Goal: Task Accomplishment & Management: Manage account settings

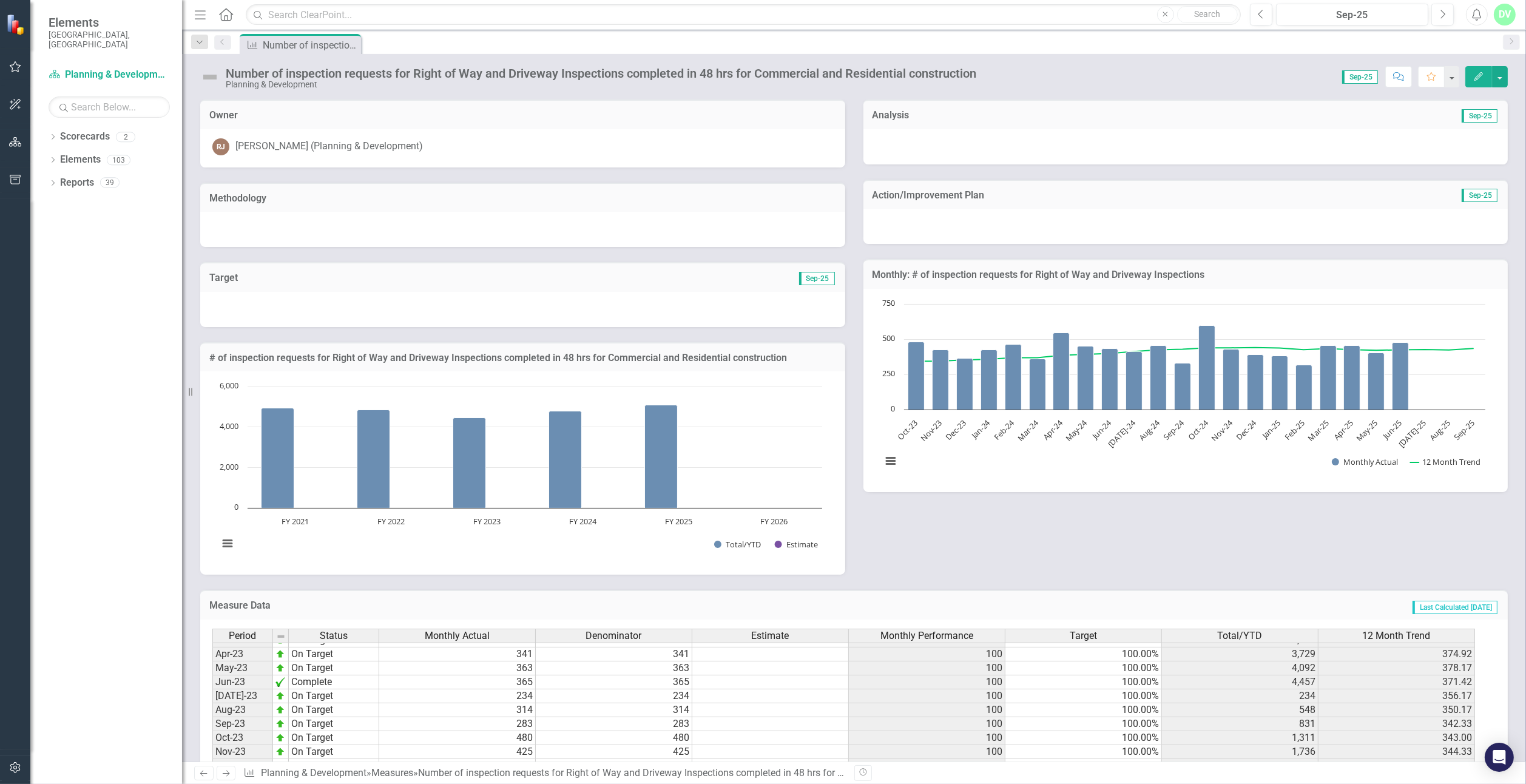
scroll to position [614, 0]
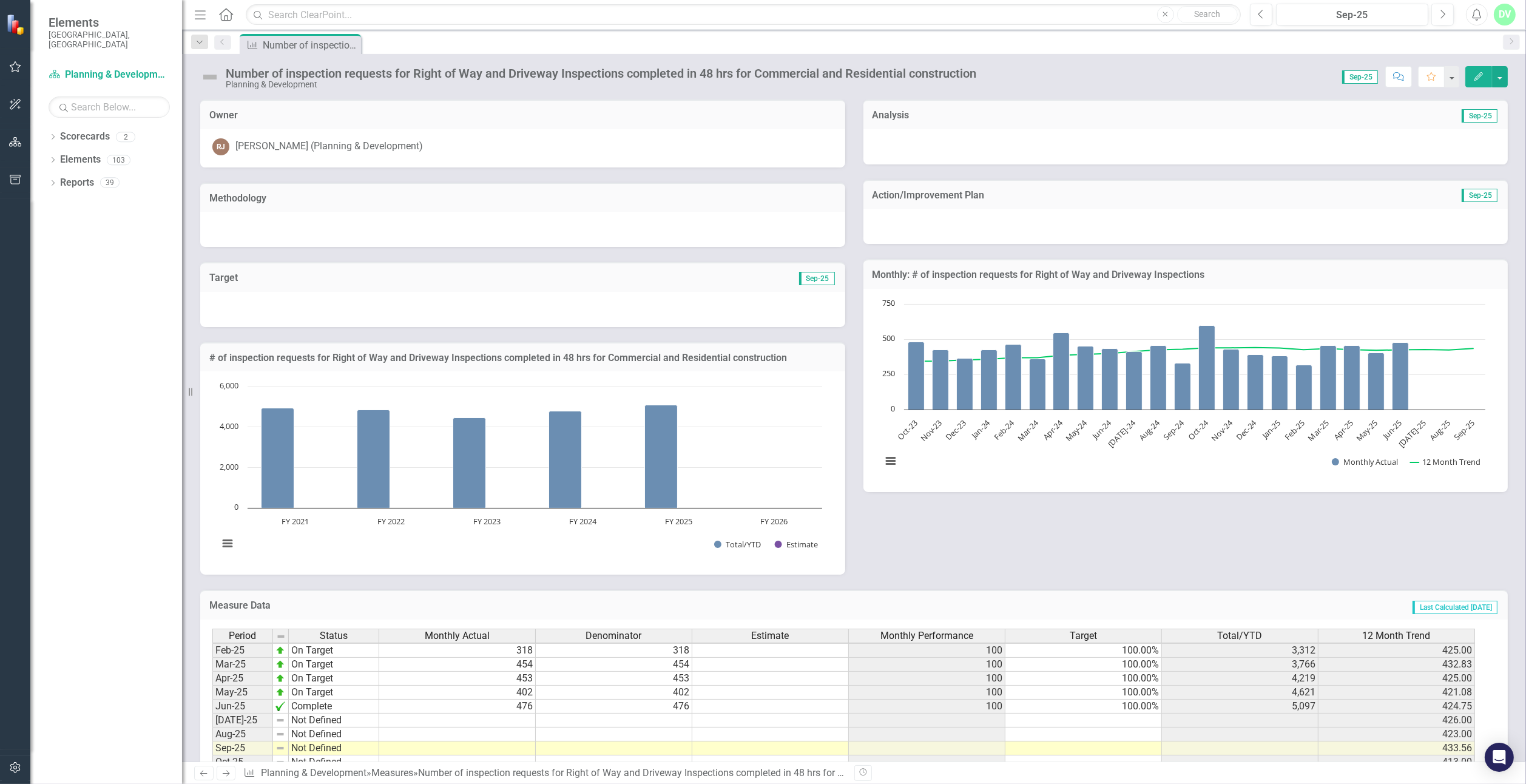
click at [486, 699] on td "476" at bounding box center [458, 706] width 156 height 14
click at [461, 716] on td at bounding box center [458, 720] width 156 height 14
click at [131, 304] on div "Dropdown Scorecards 2 Planning & Development Key Resident Survey Performance Sc…" at bounding box center [106, 455] width 152 height 657
click at [429, 721] on td at bounding box center [458, 720] width 156 height 14
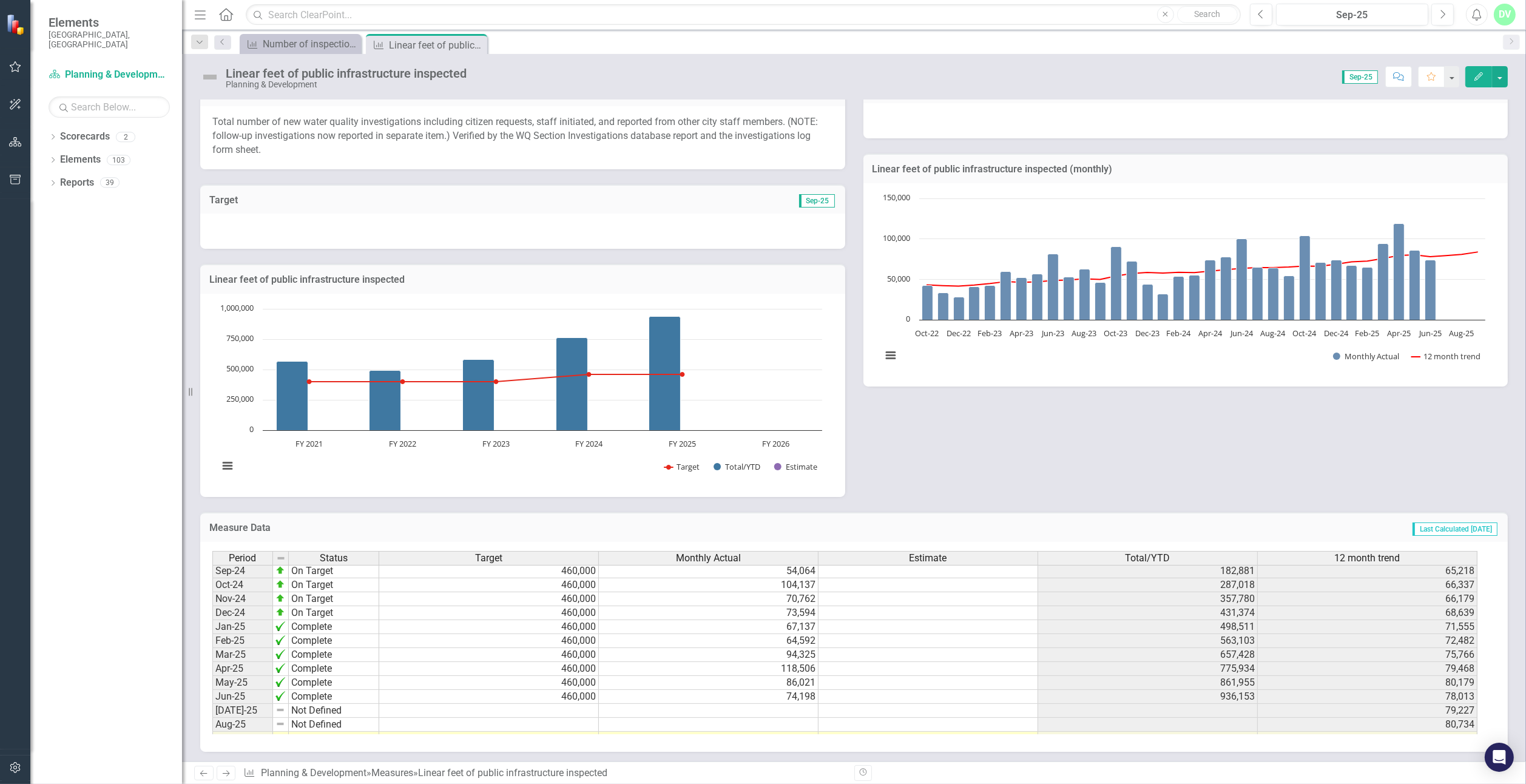
scroll to position [614, 0]
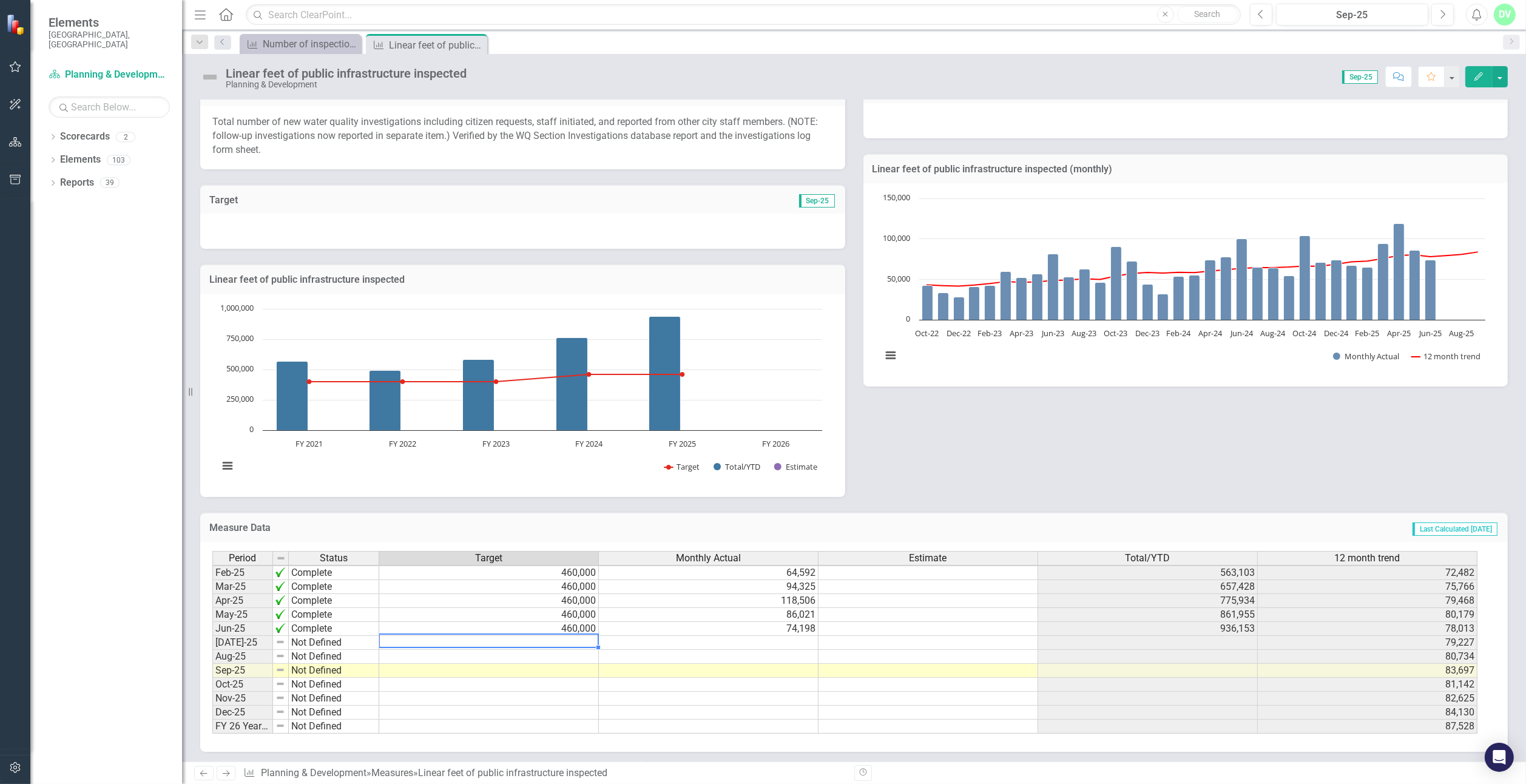
click at [790, 640] on td at bounding box center [709, 642] width 220 height 14
click at [451, 696] on td at bounding box center [489, 699] width 220 height 14
click at [212, 632] on div "Period Status Target Monthly Actual Estimate Total/YTD 12 month trend Jan-24 On…" at bounding box center [212, 551] width 0 height 364
drag, startPoint x: 739, startPoint y: 638, endPoint x: 761, endPoint y: 644, distance: 22.8
click at [739, 638] on td at bounding box center [709, 642] width 220 height 14
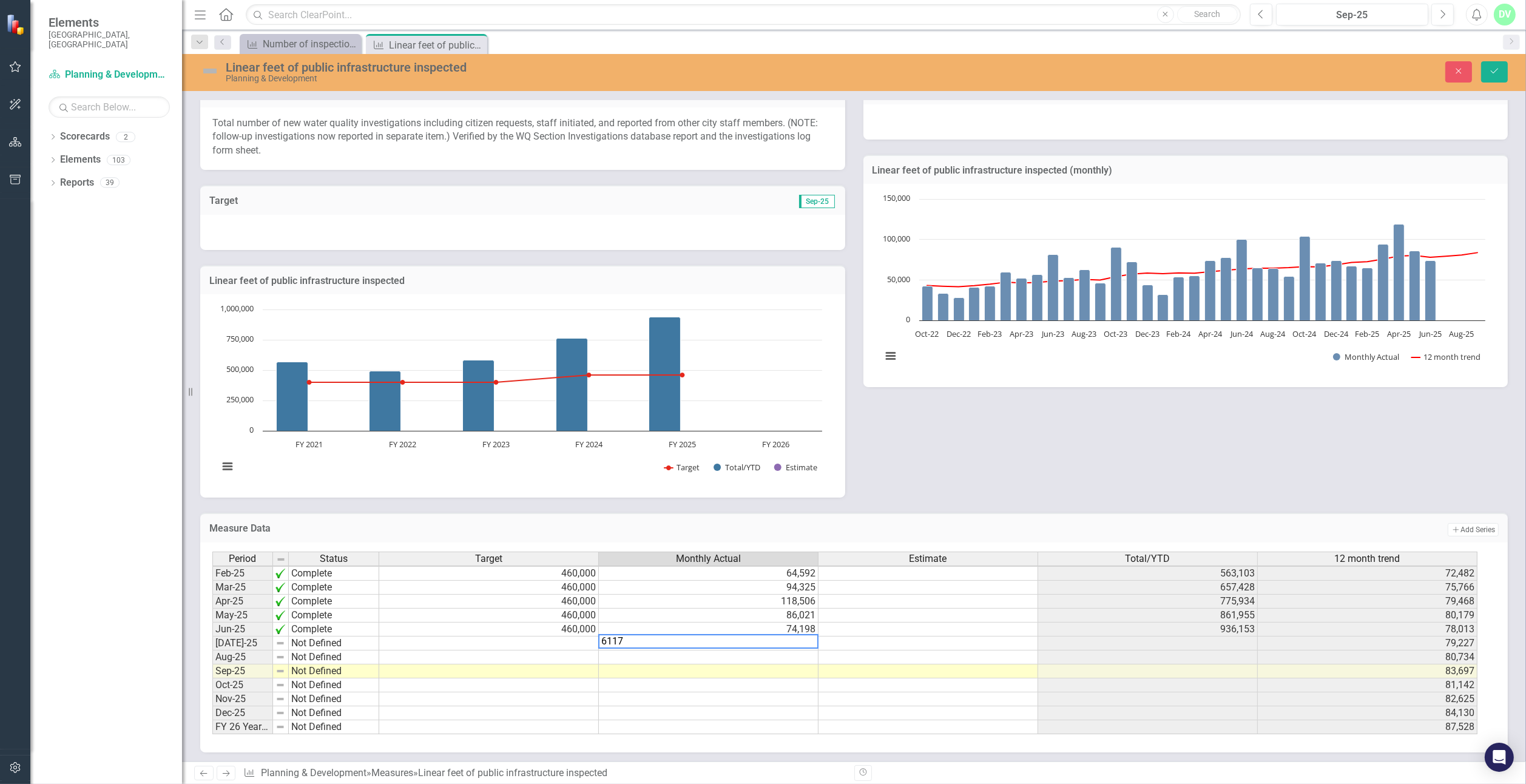
type textarea "61176"
type textarea "86109"
type textarea "65091"
type textarea "1"
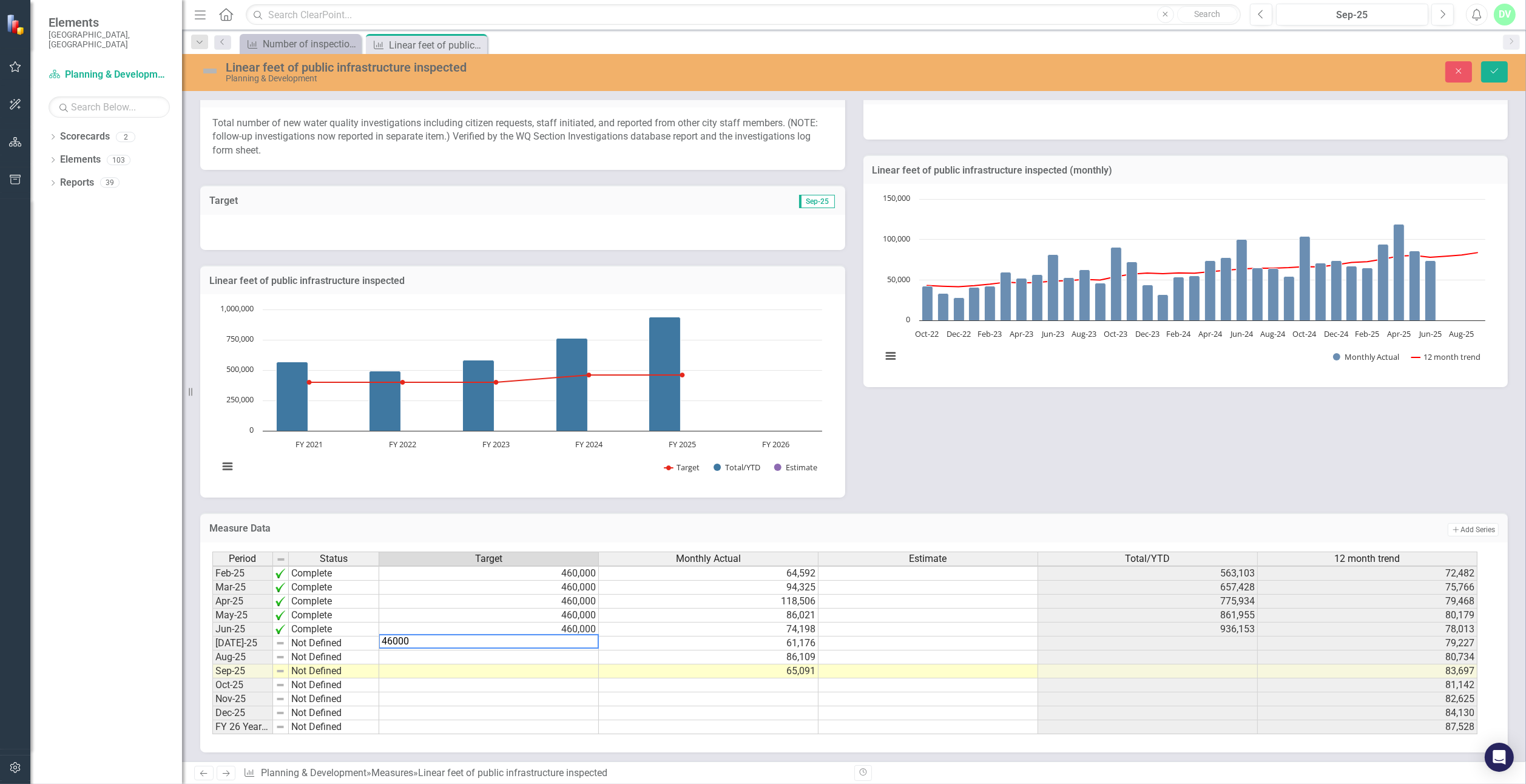
type textarea "460000"
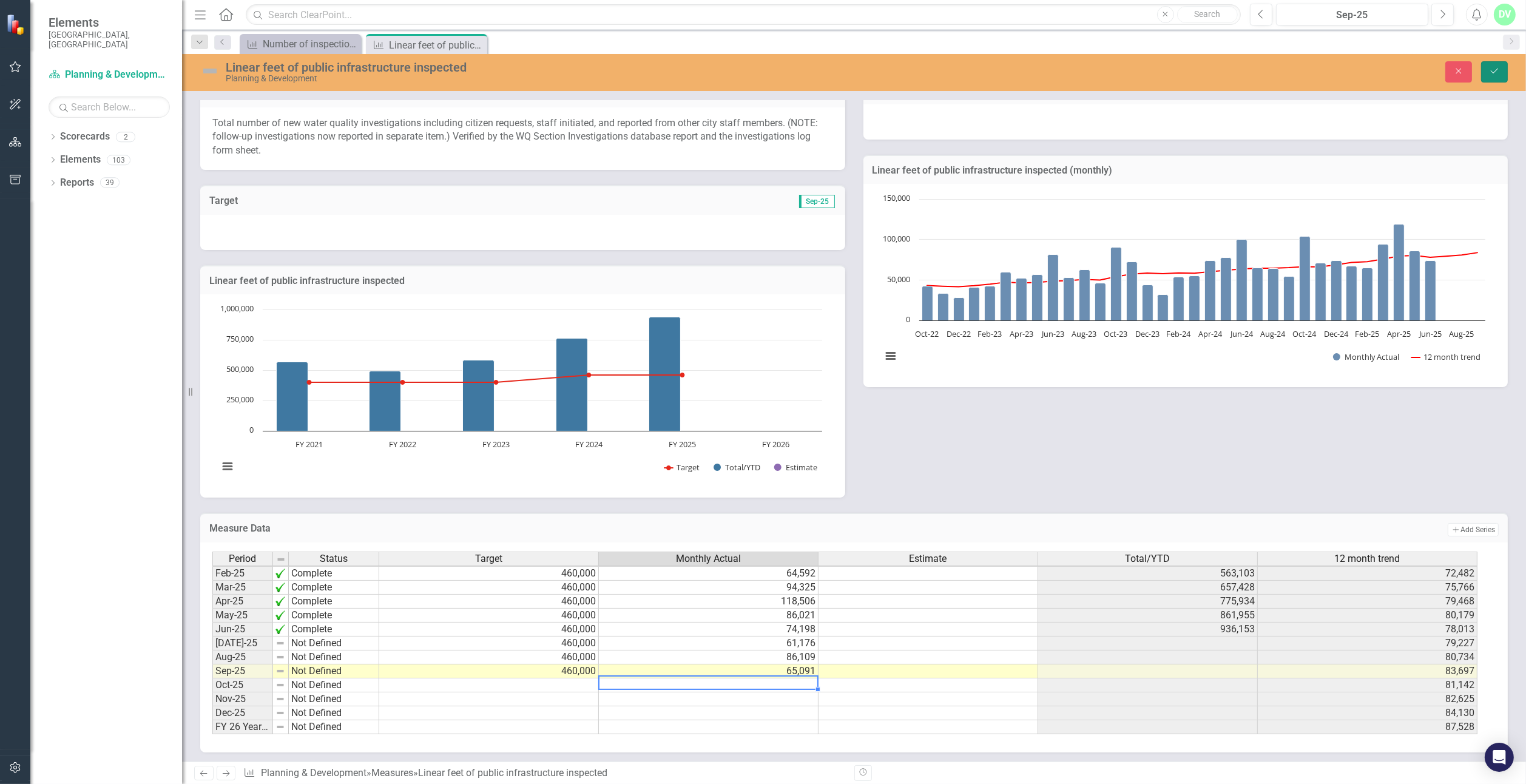
click at [1498, 74] on icon "Save" at bounding box center [1495, 71] width 11 height 8
